Goal: Task Accomplishment & Management: Manage account settings

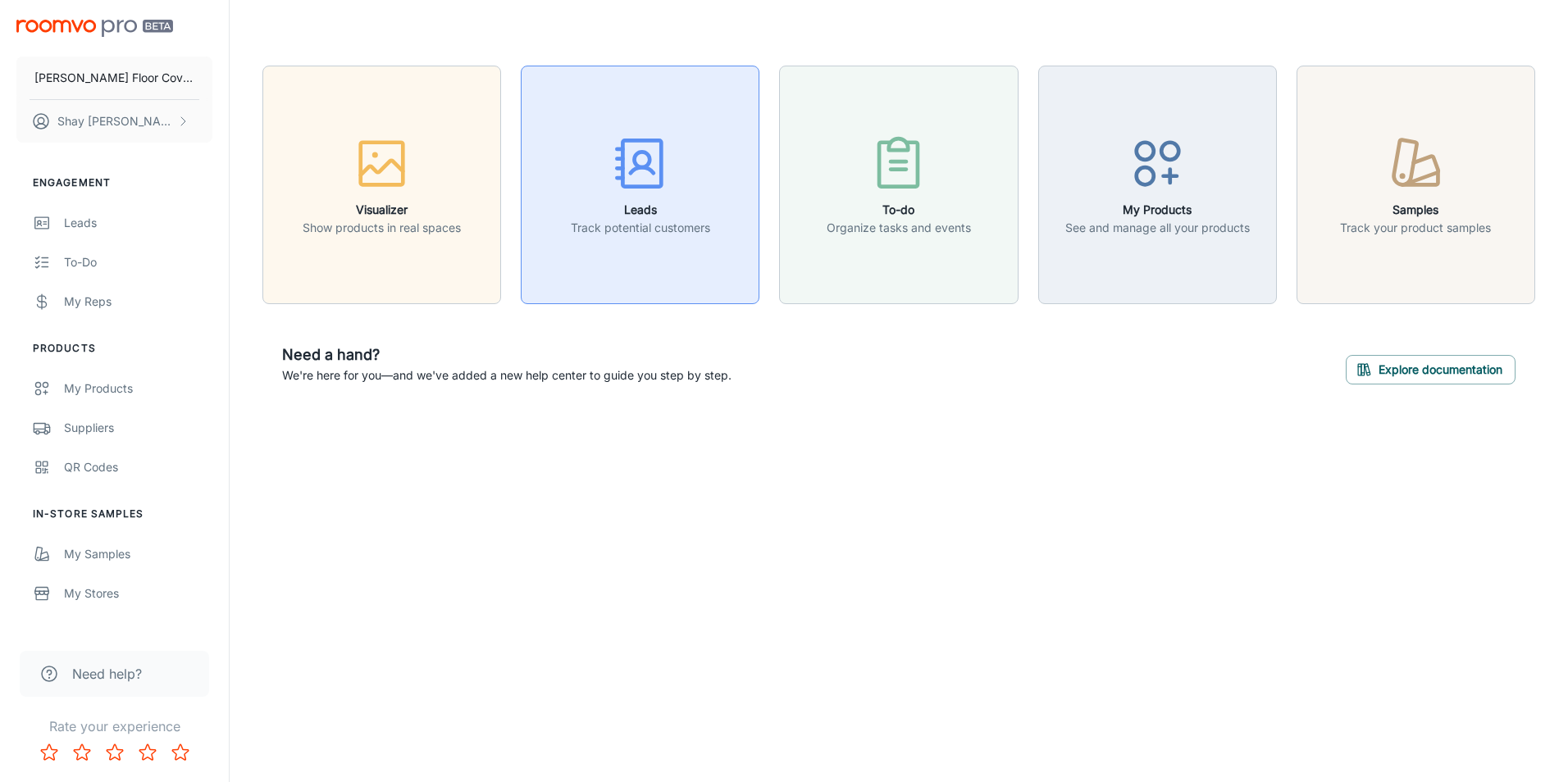
click at [662, 199] on div "button" at bounding box center [640, 166] width 140 height 68
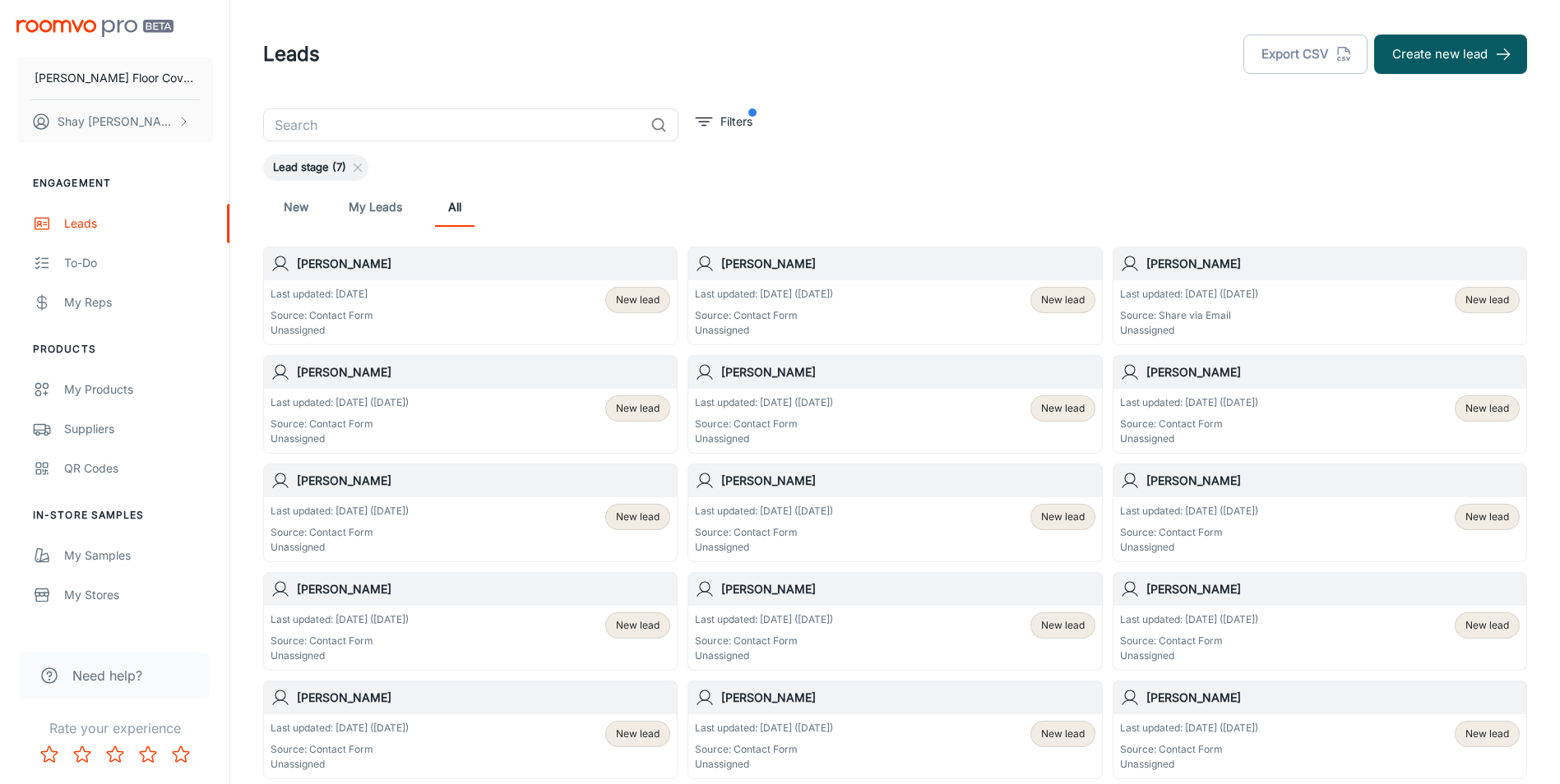
click at [471, 299] on div "Last updated: [DATE] Source: Contact Form Unassigned New lead" at bounding box center [470, 312] width 400 height 51
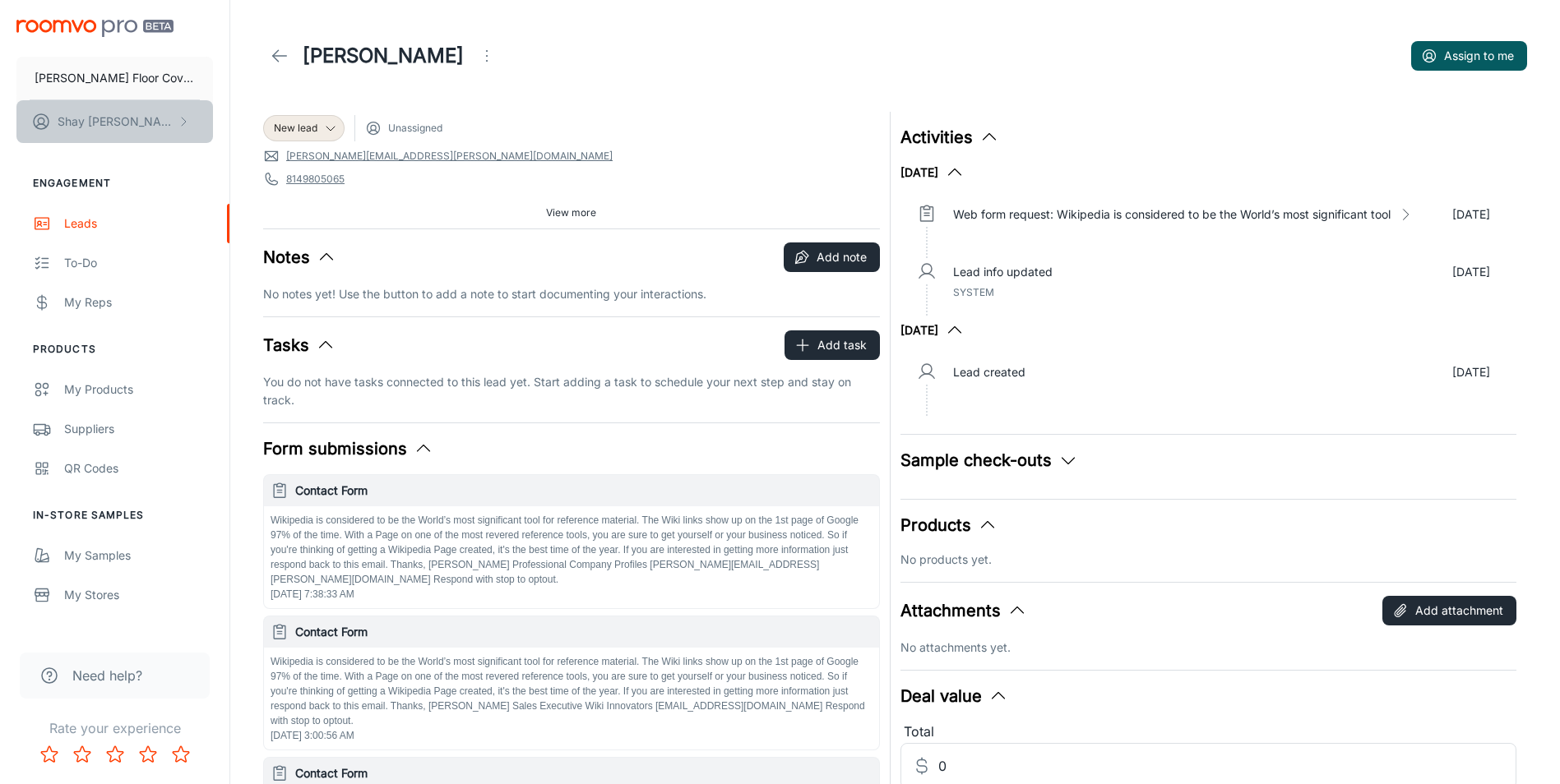
click at [143, 113] on button "[PERSON_NAME]" at bounding box center [115, 121] width 197 height 43
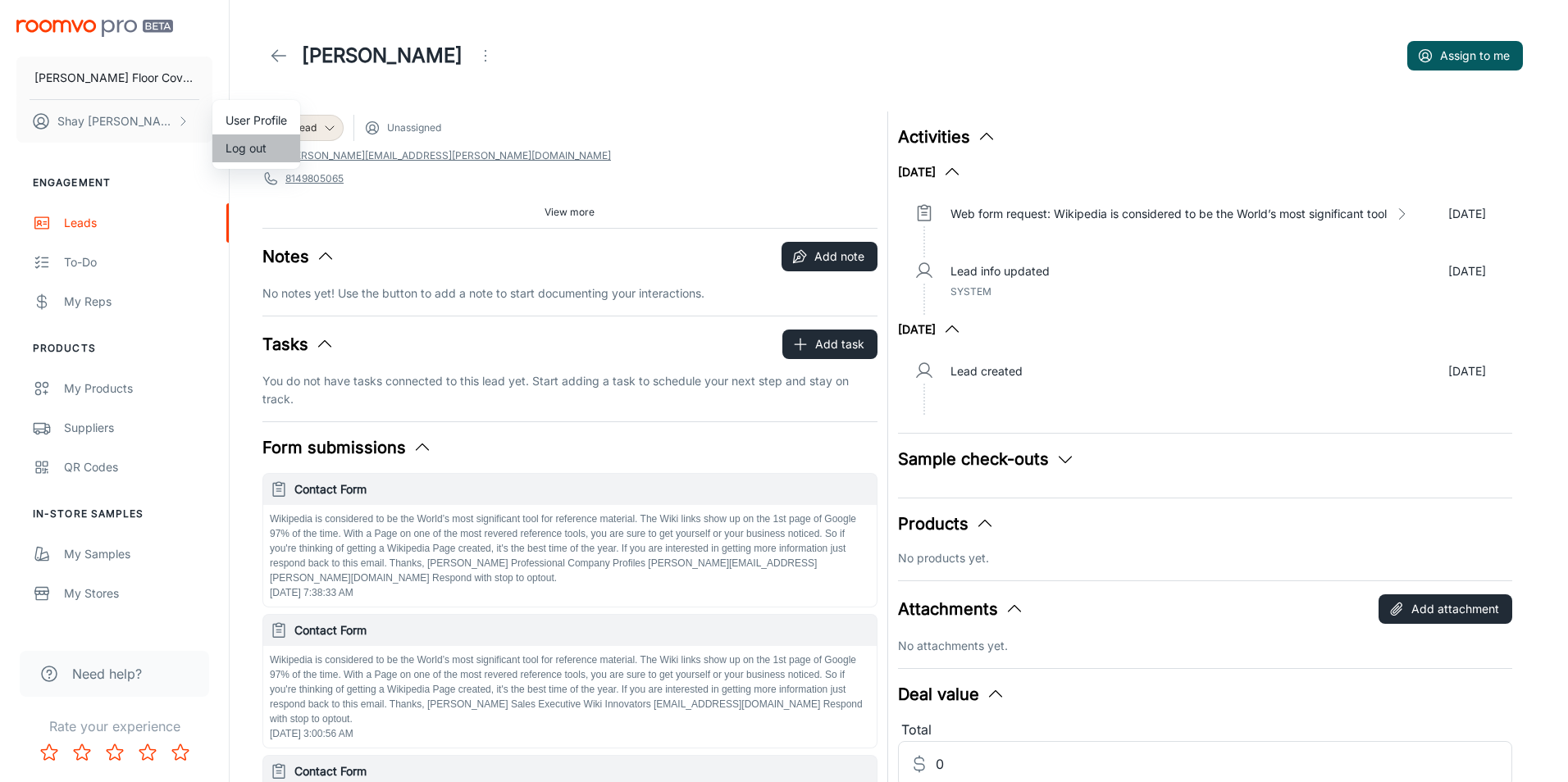
click at [236, 149] on li "Log out" at bounding box center [256, 148] width 88 height 28
